Goal: Transaction & Acquisition: Subscribe to service/newsletter

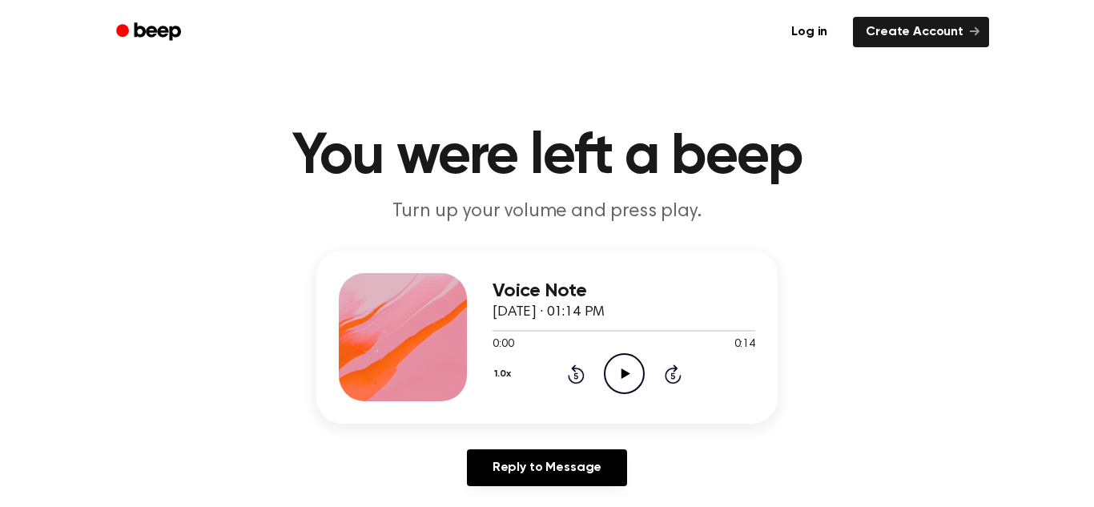
click at [615, 367] on icon "Play Audio" at bounding box center [624, 373] width 41 height 41
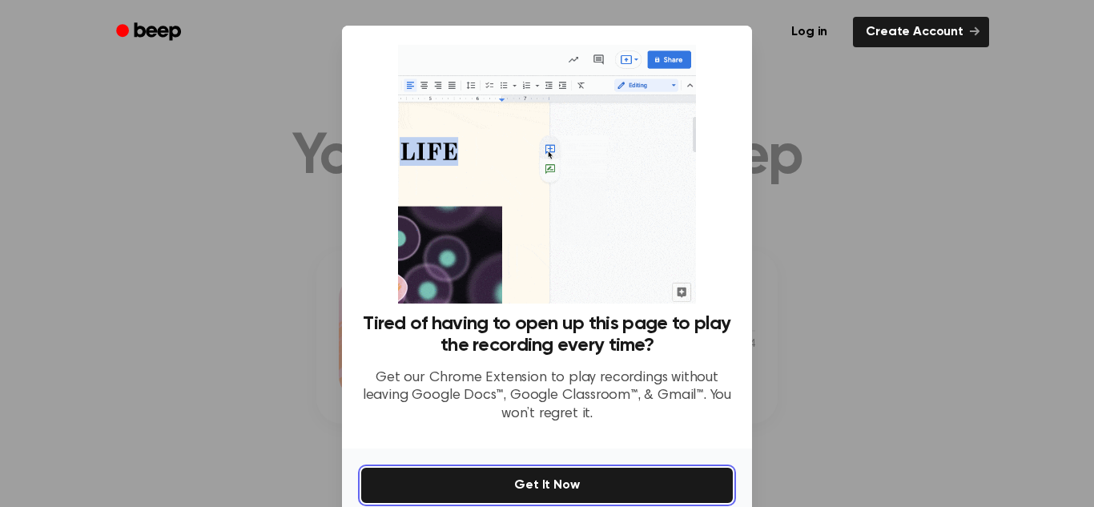
click at [584, 491] on button "Get It Now" at bounding box center [547, 485] width 372 height 35
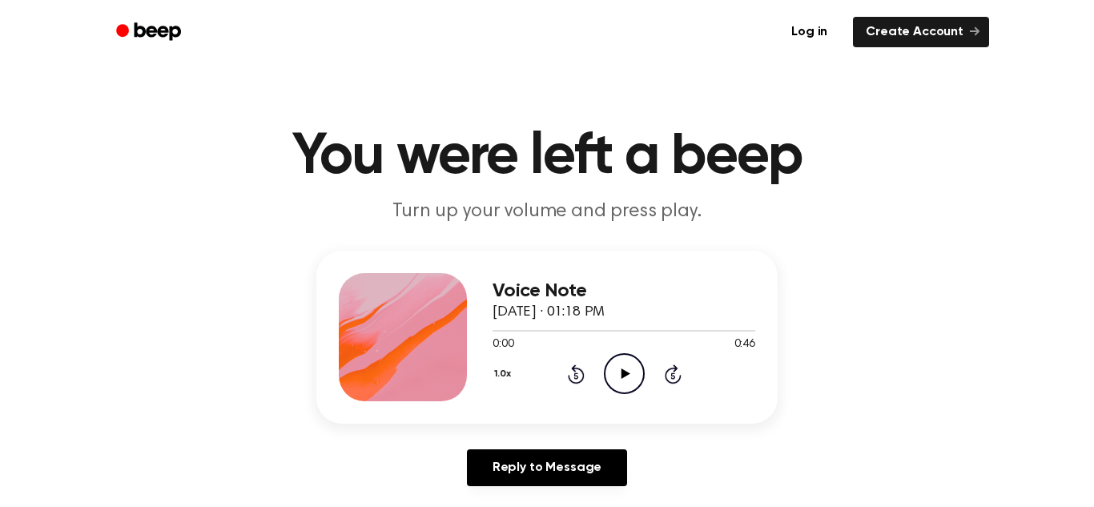
click at [621, 365] on icon "Play Audio" at bounding box center [624, 373] width 41 height 41
click at [635, 376] on icon "Pause Audio" at bounding box center [624, 373] width 41 height 41
click at [641, 371] on icon "Play Audio" at bounding box center [624, 373] width 41 height 41
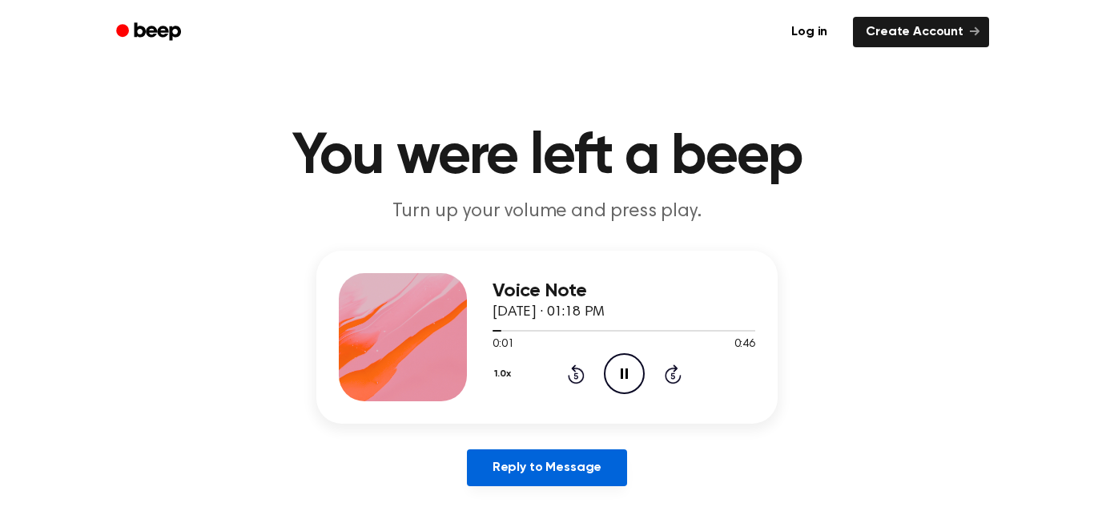
click at [616, 469] on link "Reply to Message" at bounding box center [547, 467] width 160 height 37
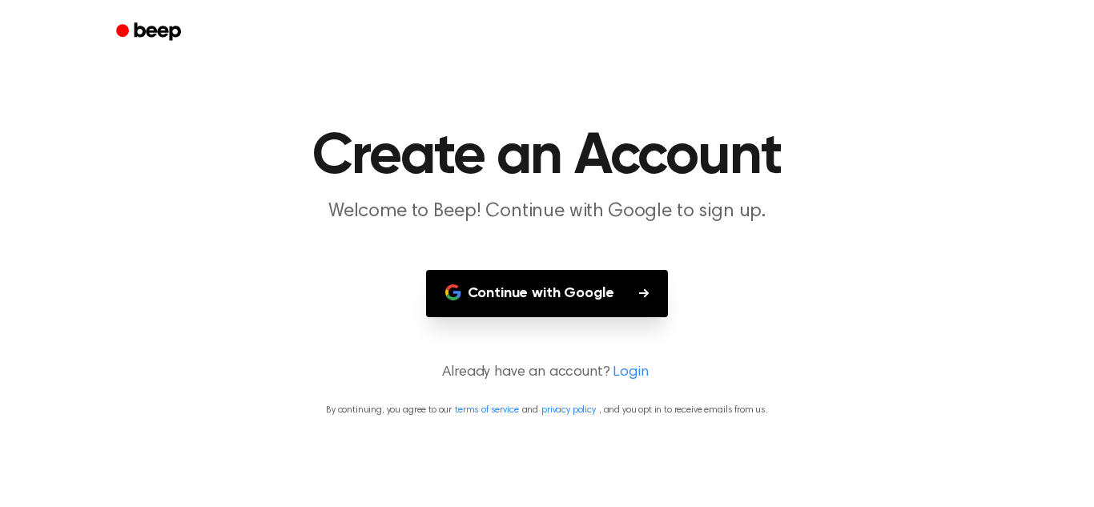
click at [613, 292] on button "Continue with Google" at bounding box center [547, 293] width 243 height 47
